Goal: Information Seeking & Learning: Learn about a topic

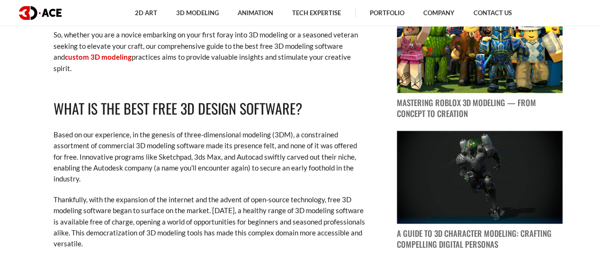
scroll to position [562, 0]
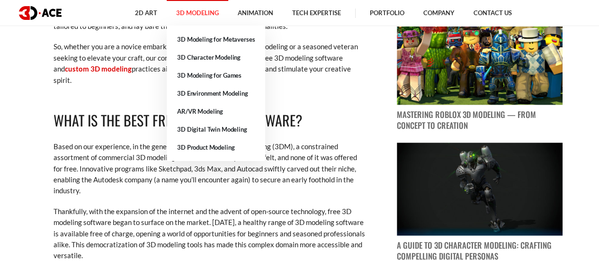
click at [198, 20] on link "3D Modeling" at bounding box center [198, 13] width 62 height 26
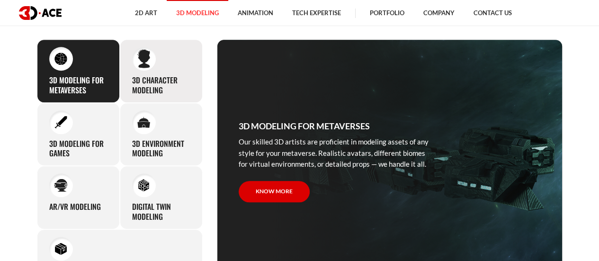
scroll to position [367, 0]
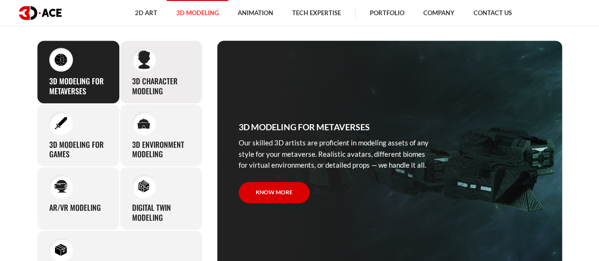
click at [155, 85] on h3 "3D character modeling" at bounding box center [161, 86] width 58 height 20
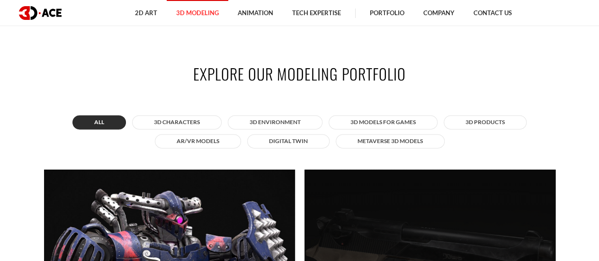
scroll to position [643, 0]
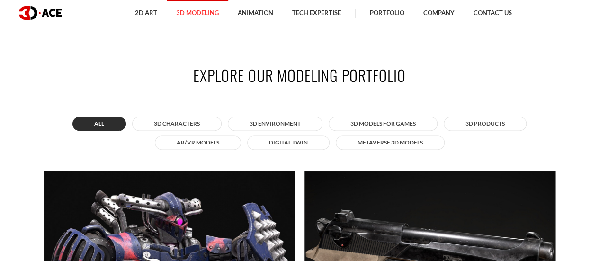
click at [215, 130] on div "All 3D Characters 3D Environment 3D Models for Games 3D Products AR/VR Models D…" at bounding box center [300, 133] width 526 height 38
click at [207, 121] on button "3D Characters" at bounding box center [177, 124] width 90 height 14
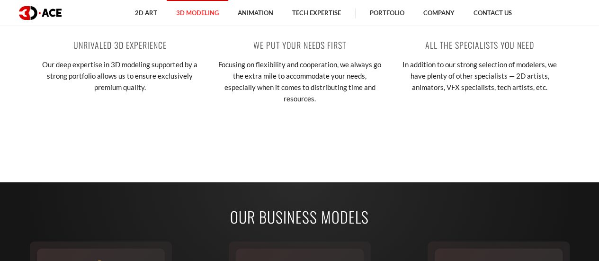
scroll to position [1297, 0]
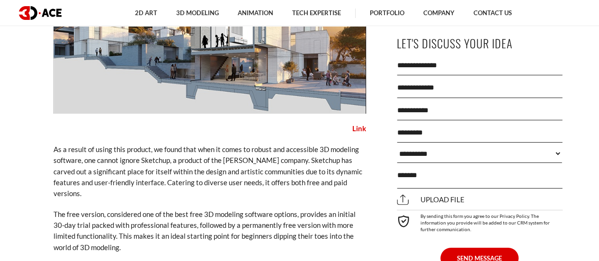
scroll to position [1723, 0]
